Goal: Information Seeking & Learning: Learn about a topic

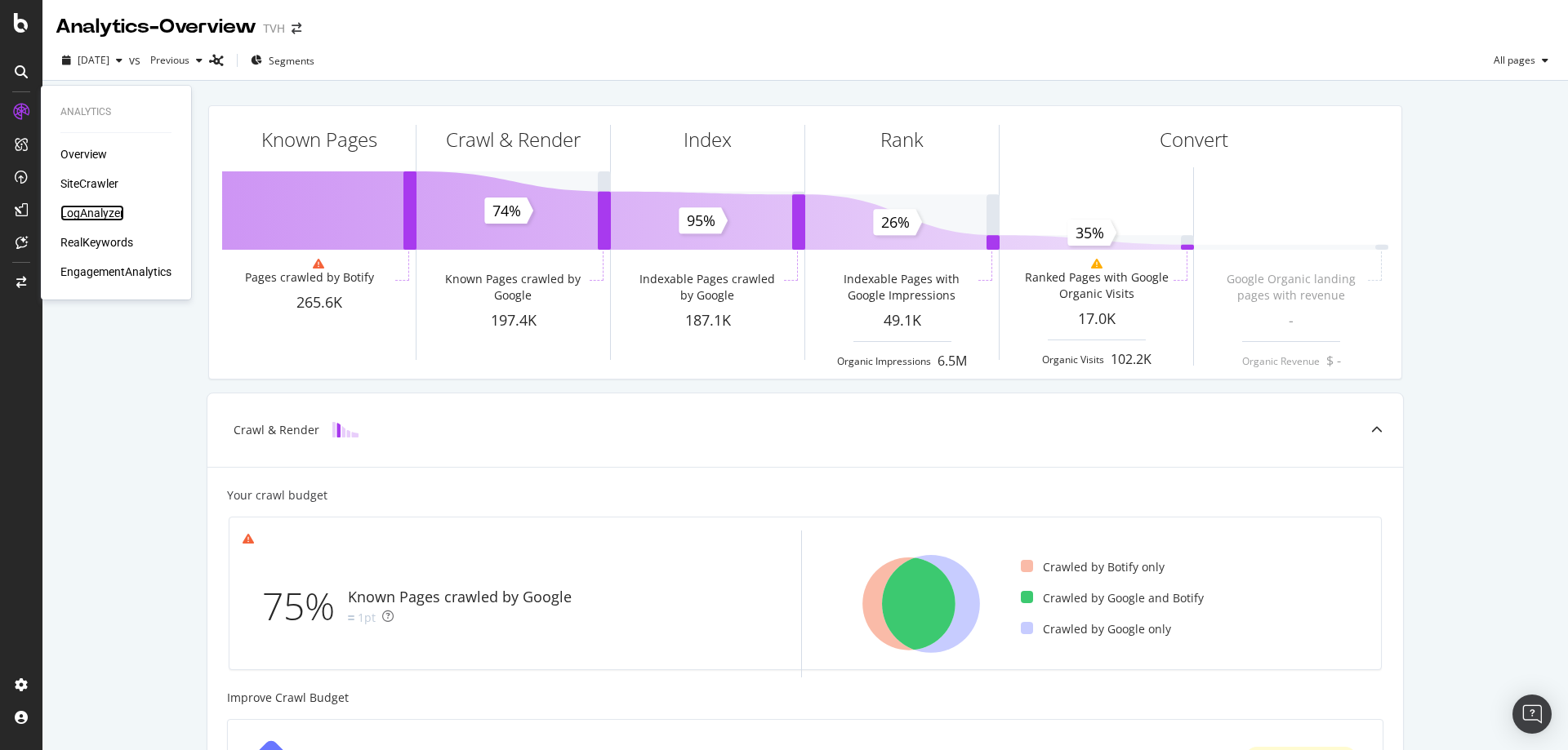
click at [74, 213] on div "LogAnalyzer" at bounding box center [92, 213] width 63 height 16
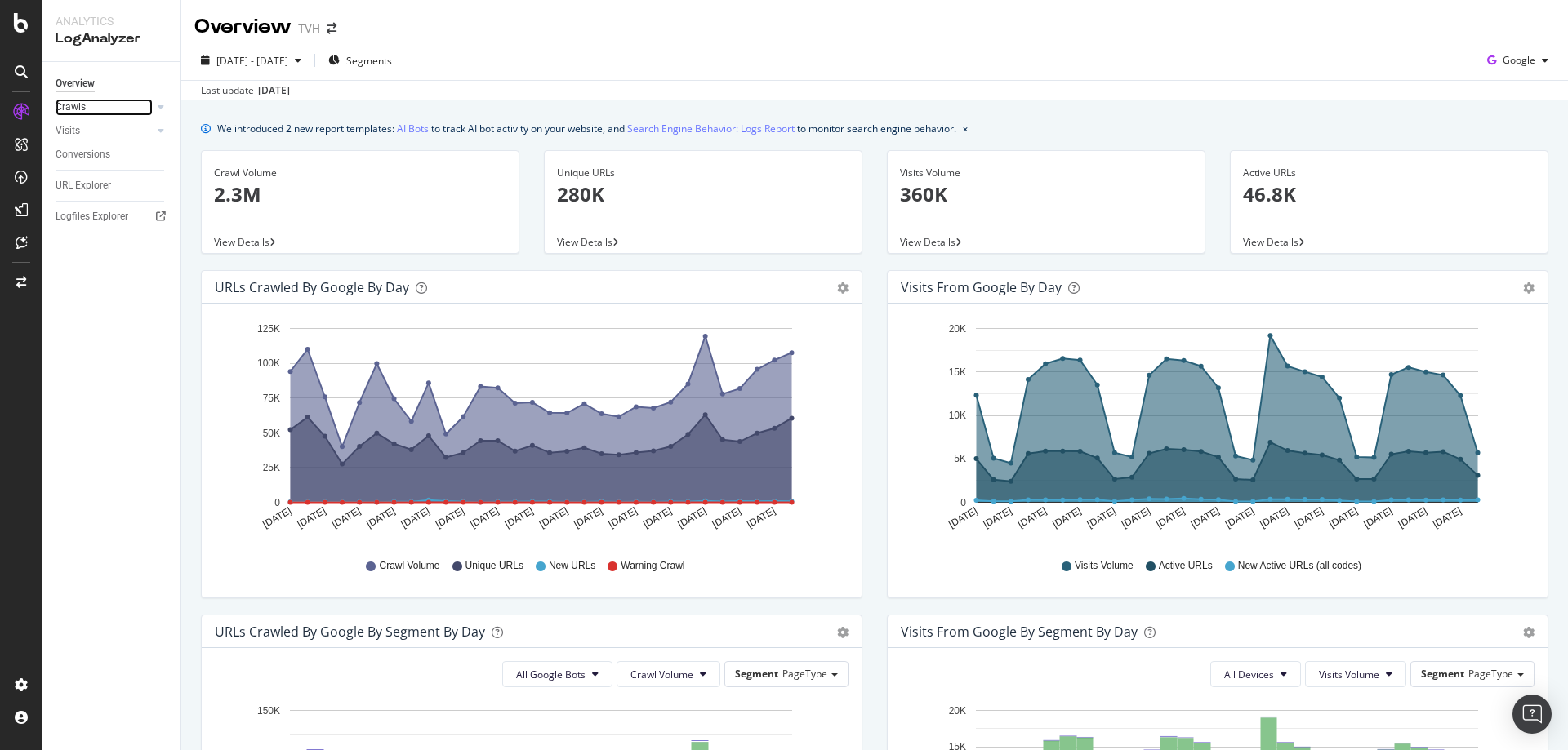
click at [89, 109] on link "Crawls" at bounding box center [104, 108] width 97 height 17
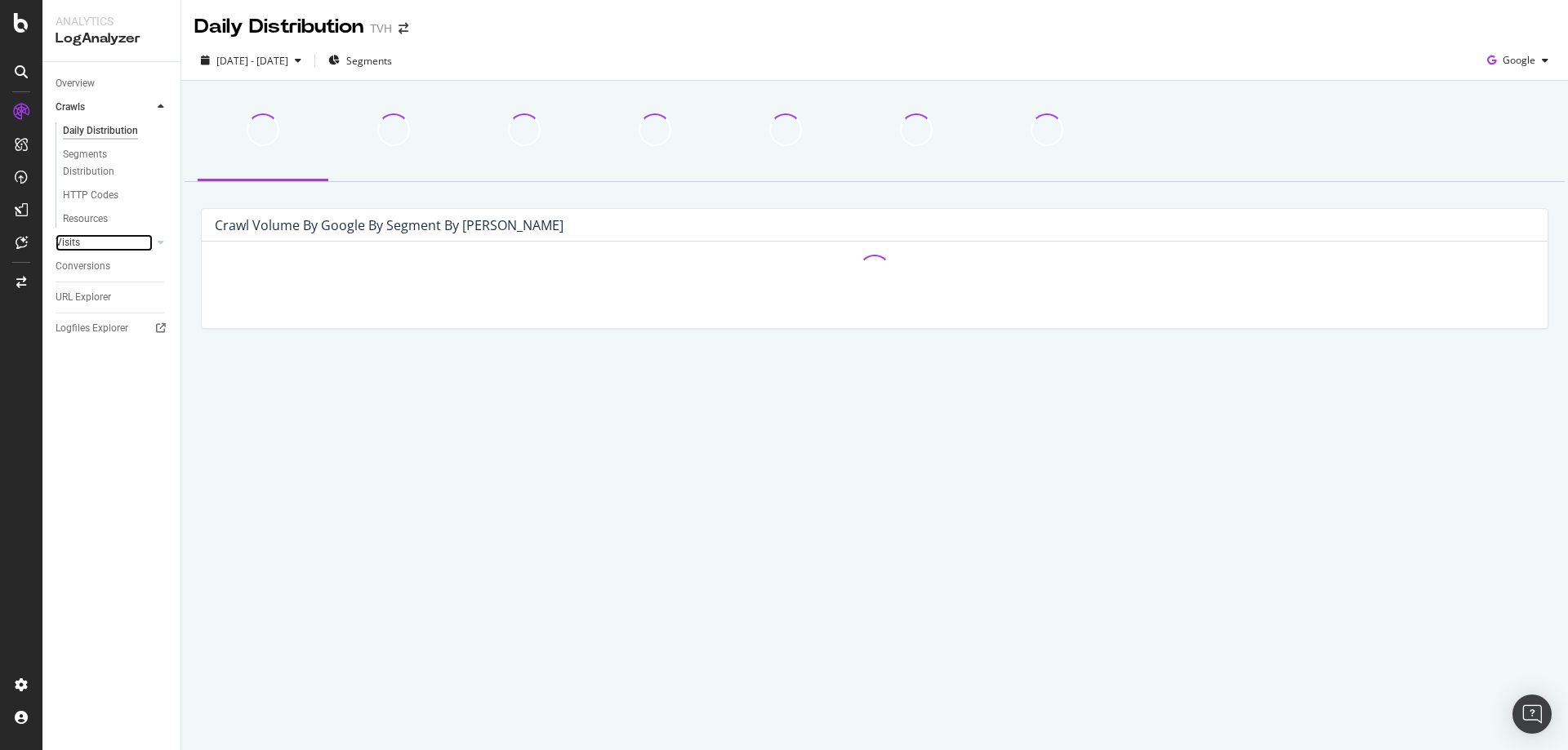
click at [91, 235] on link "Visits" at bounding box center [104, 243] width 97 height 17
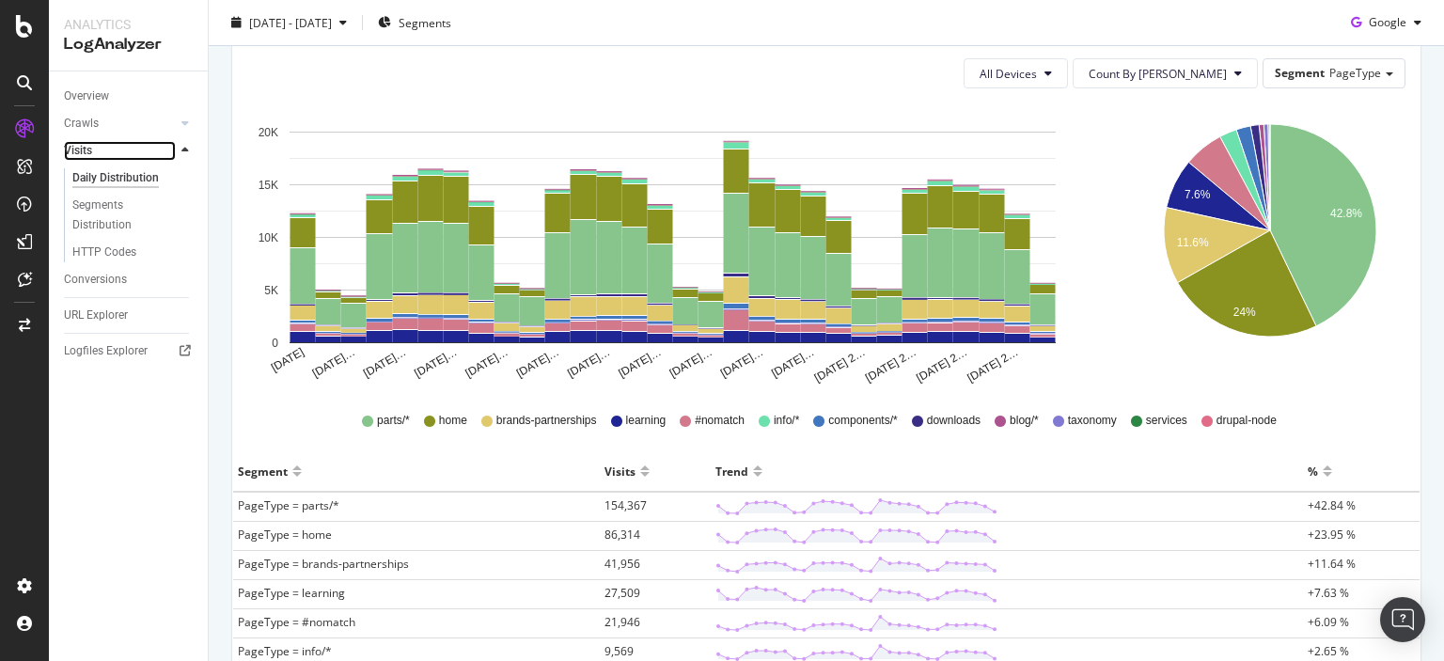
scroll to position [564, 0]
